Goal: Check status: Check status

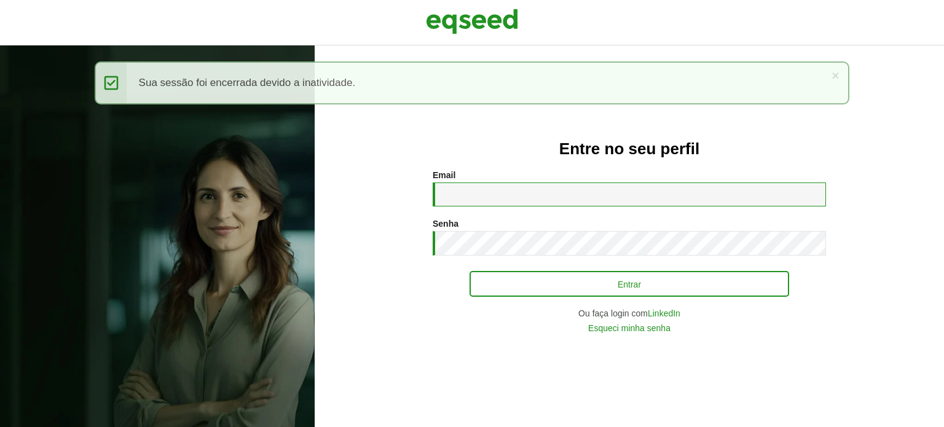
type input "**********"
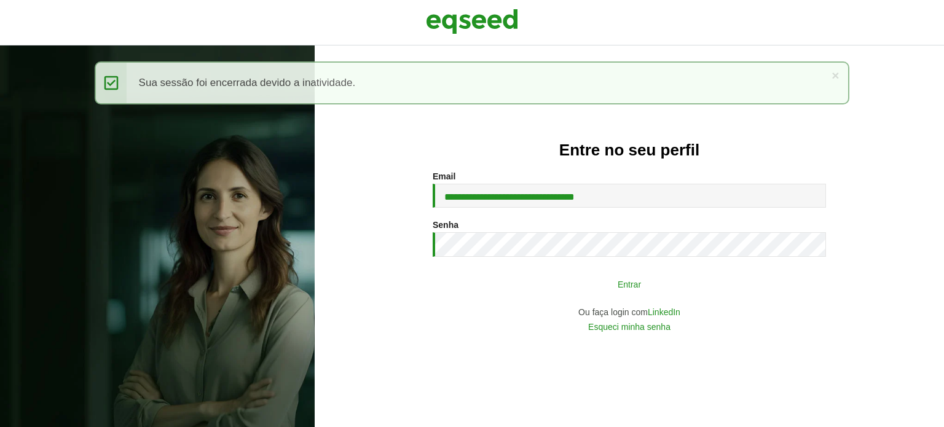
click at [507, 285] on button "Entrar" at bounding box center [630, 283] width 320 height 23
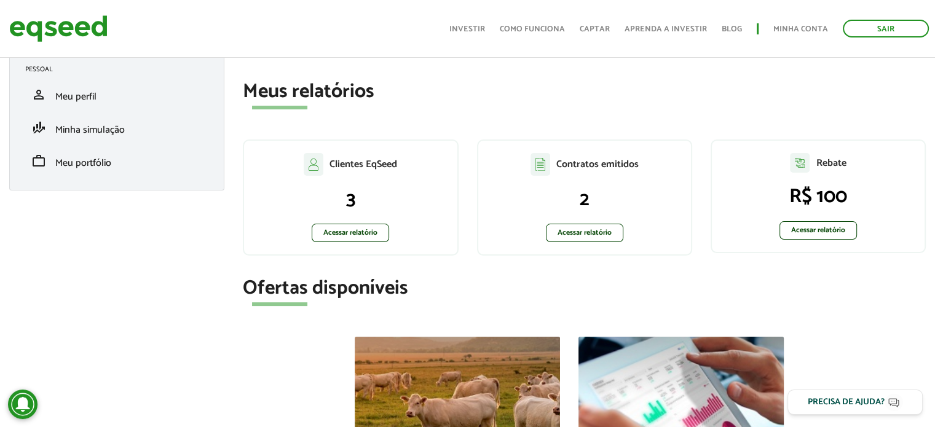
scroll to position [61, 0]
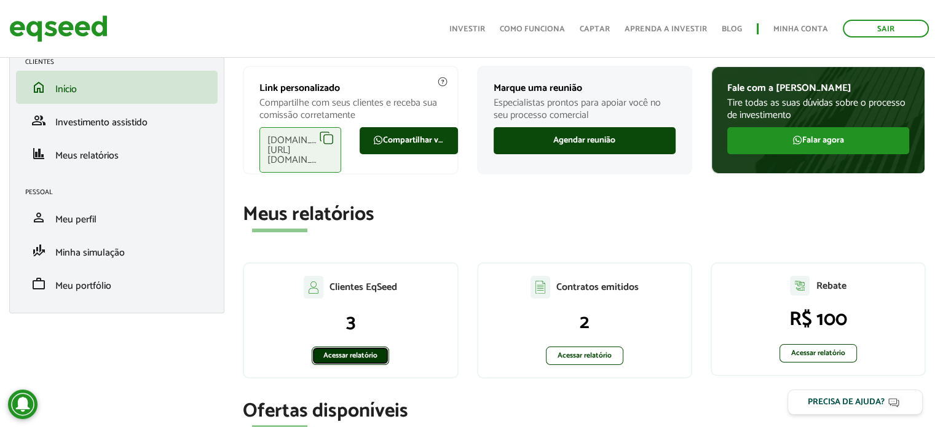
click at [329, 352] on link "Acessar relatório" at bounding box center [350, 356] width 77 height 18
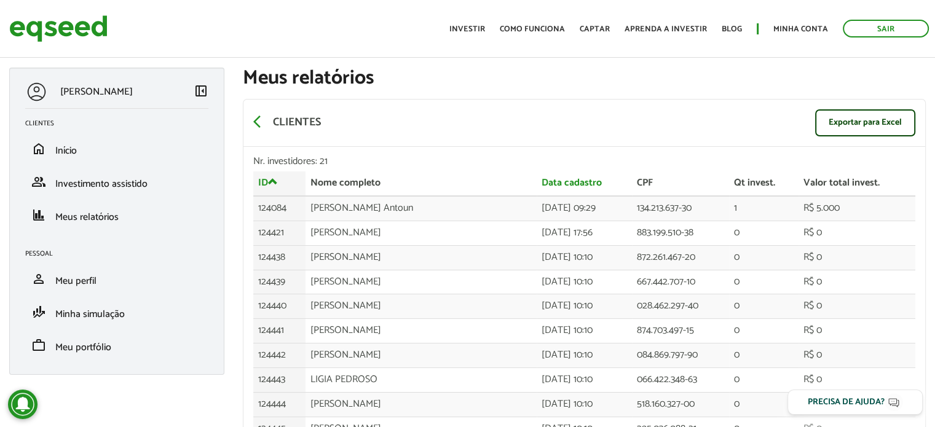
drag, startPoint x: 676, startPoint y: 107, endPoint x: 659, endPoint y: 168, distance: 63.8
click at [676, 107] on div "arrow_back_ios Clientes Exportar para Excel" at bounding box center [584, 123] width 682 height 47
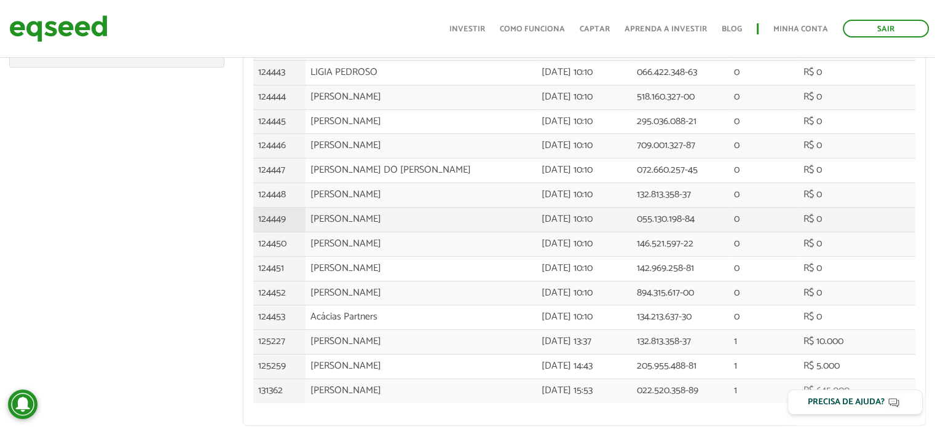
scroll to position [339, 0]
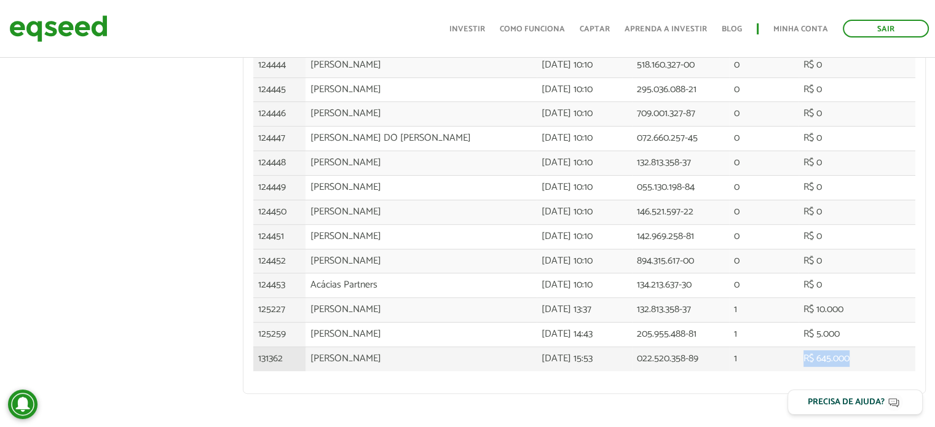
drag, startPoint x: 874, startPoint y: 361, endPoint x: 811, endPoint y: 361, distance: 62.7
click at [811, 361] on td "R$ 645.000" at bounding box center [856, 359] width 117 height 24
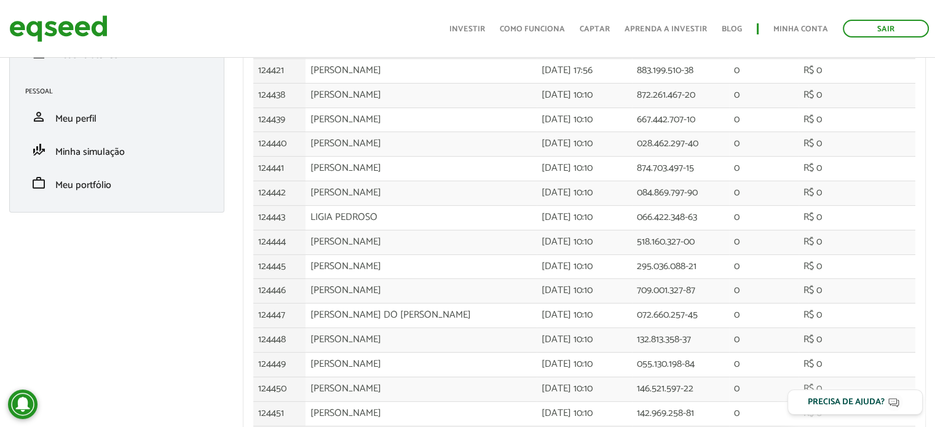
scroll to position [0, 0]
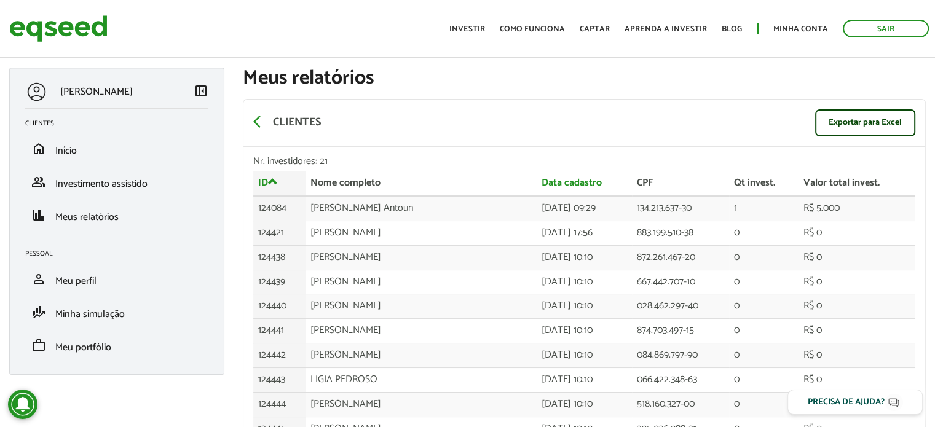
drag, startPoint x: 891, startPoint y: 179, endPoint x: 884, endPoint y: 183, distance: 7.2
click at [890, 181] on th "Valor total invest." at bounding box center [856, 183] width 117 height 25
click at [884, 183] on th "Valor total invest." at bounding box center [856, 183] width 117 height 25
click at [882, 183] on th "Valor total invest." at bounding box center [856, 183] width 117 height 25
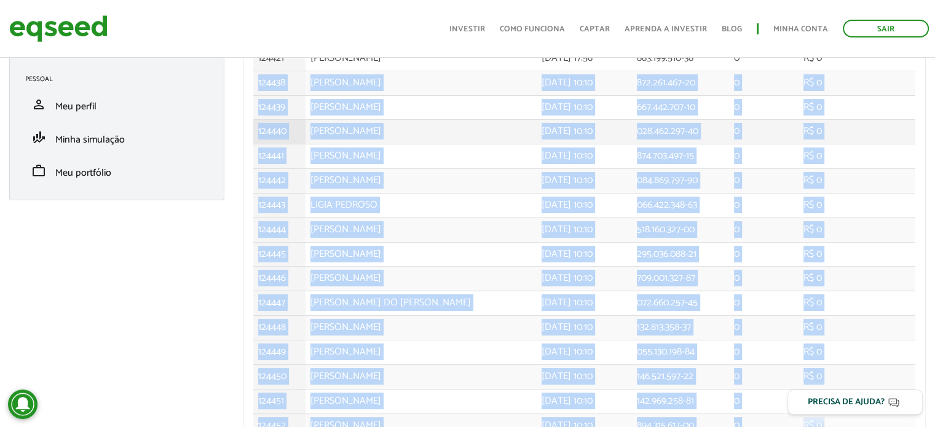
scroll to position [93, 0]
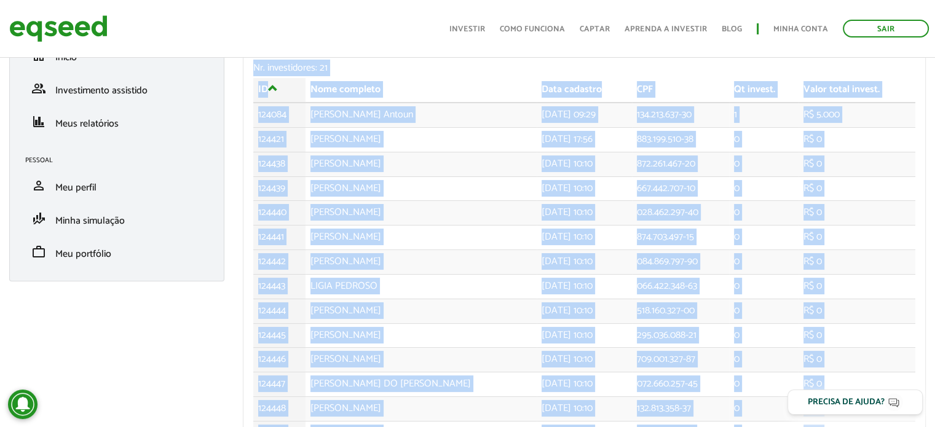
drag, startPoint x: 862, startPoint y: 327, endPoint x: 246, endPoint y: 66, distance: 668.9
click at [246, 66] on div "Nr. investidores: 21 ID Nome completo Data cadastro CPF Qt invest. Valor total …" at bounding box center [584, 346] width 682 height 586
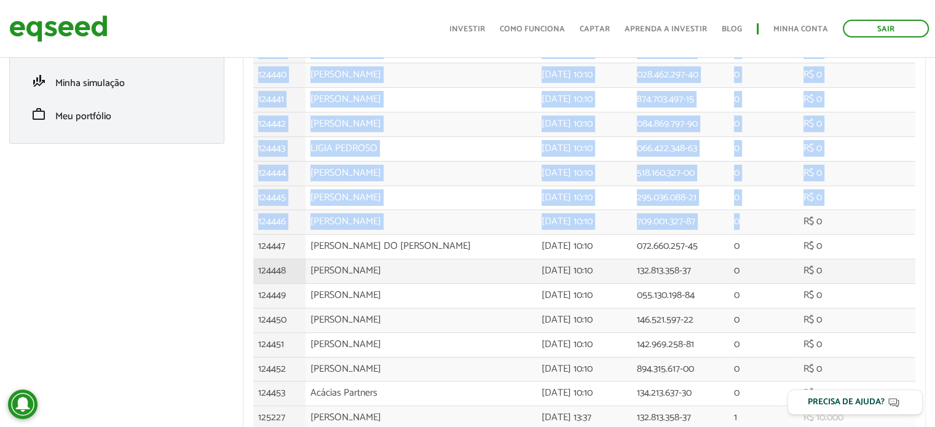
scroll to position [339, 0]
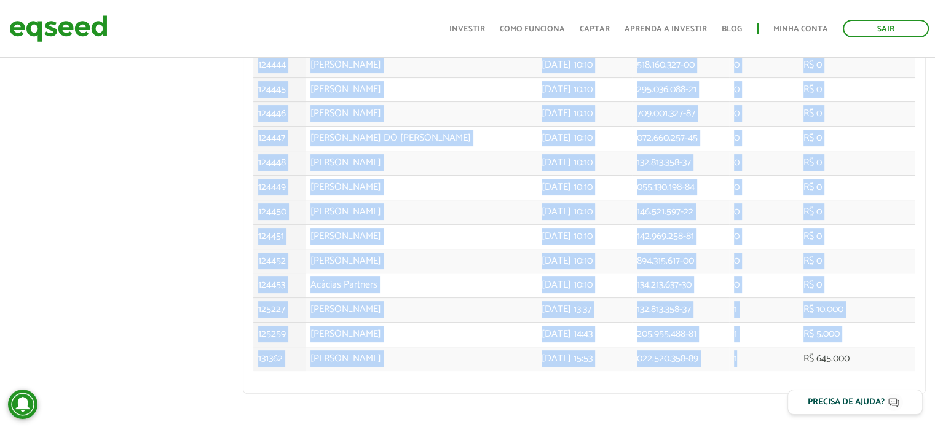
drag, startPoint x: 246, startPoint y: 66, endPoint x: 735, endPoint y: 390, distance: 587.0
click at [774, 375] on div "Nr. investidores: 21 ID Nome completo Data cadastro CPF Qt invest. Valor total …" at bounding box center [584, 101] width 682 height 586
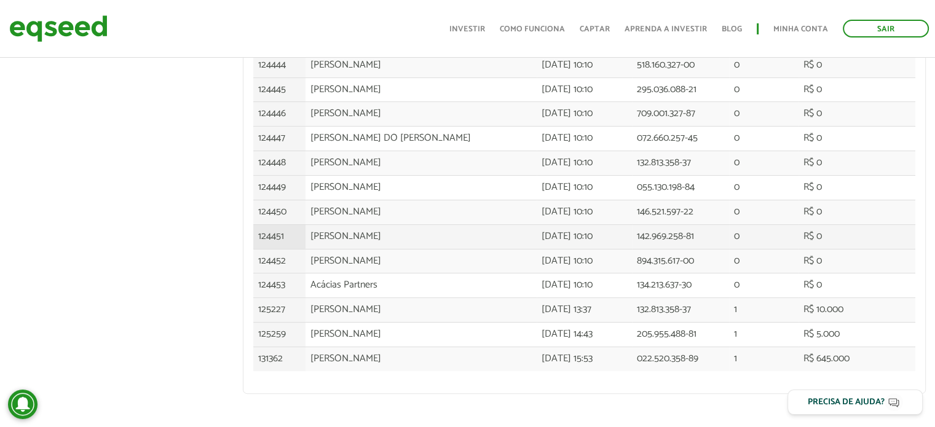
click at [688, 240] on td "142.969.258-81" at bounding box center [680, 236] width 97 height 25
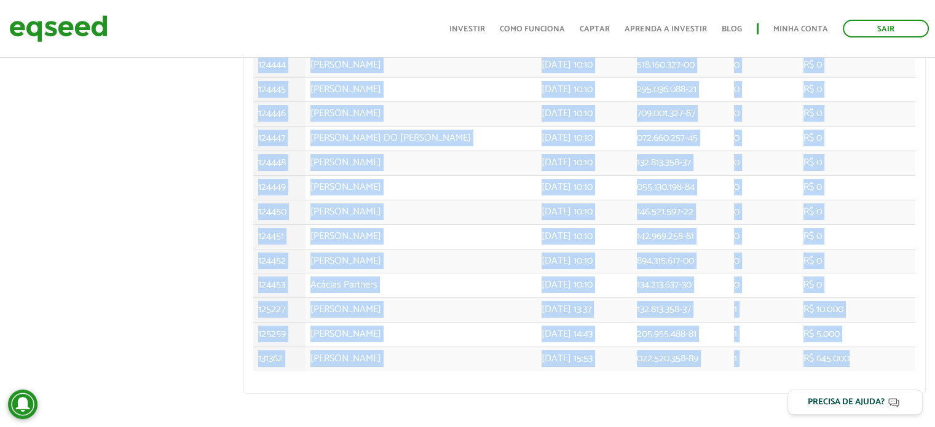
scroll to position [0, 0]
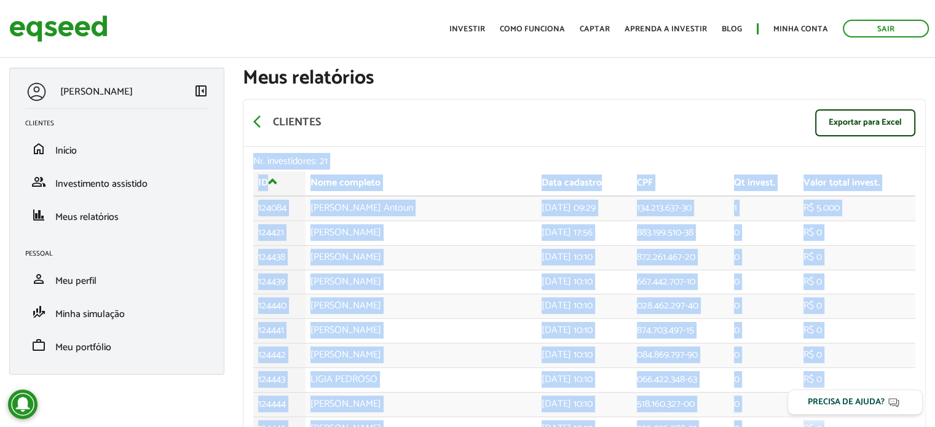
drag, startPoint x: 865, startPoint y: 356, endPoint x: 248, endPoint y: 157, distance: 647.8
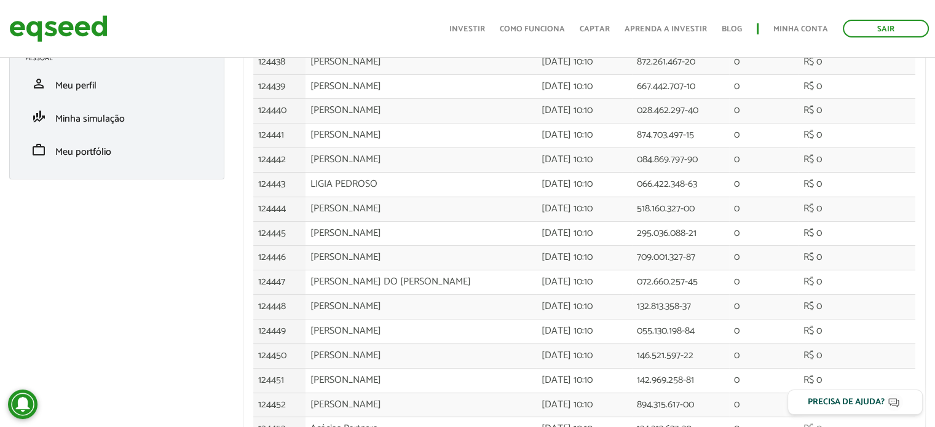
scroll to position [32, 0]
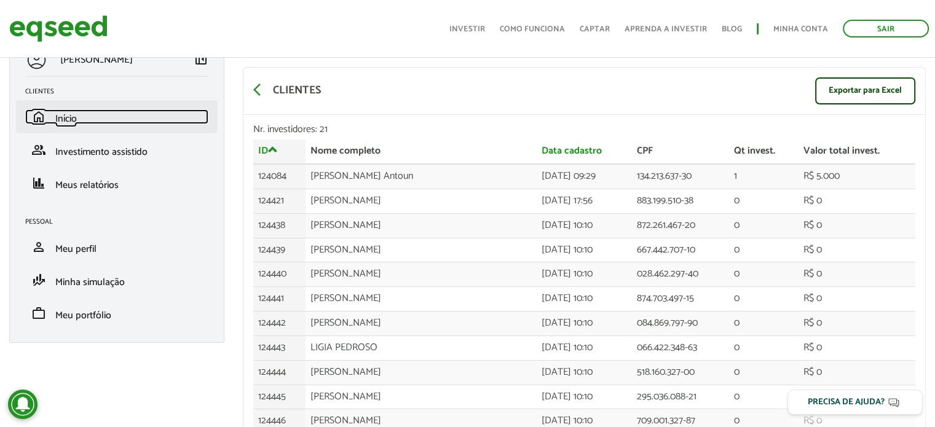
click at [79, 120] on link "home Início" at bounding box center [116, 116] width 183 height 15
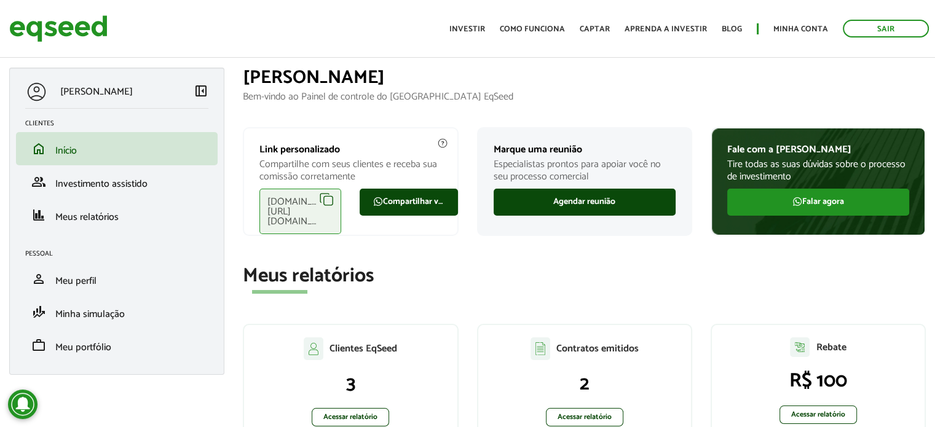
click at [626, 278] on h2 "Meus relatórios" at bounding box center [584, 276] width 683 height 22
click at [755, 289] on section "Meus relatórios Clientes EqSeed 3 Acessar relatório Contratos emitidos 2 Acessa…" at bounding box center [584, 358] width 683 height 187
